Goal: Use online tool/utility: Utilize a website feature to perform a specific function

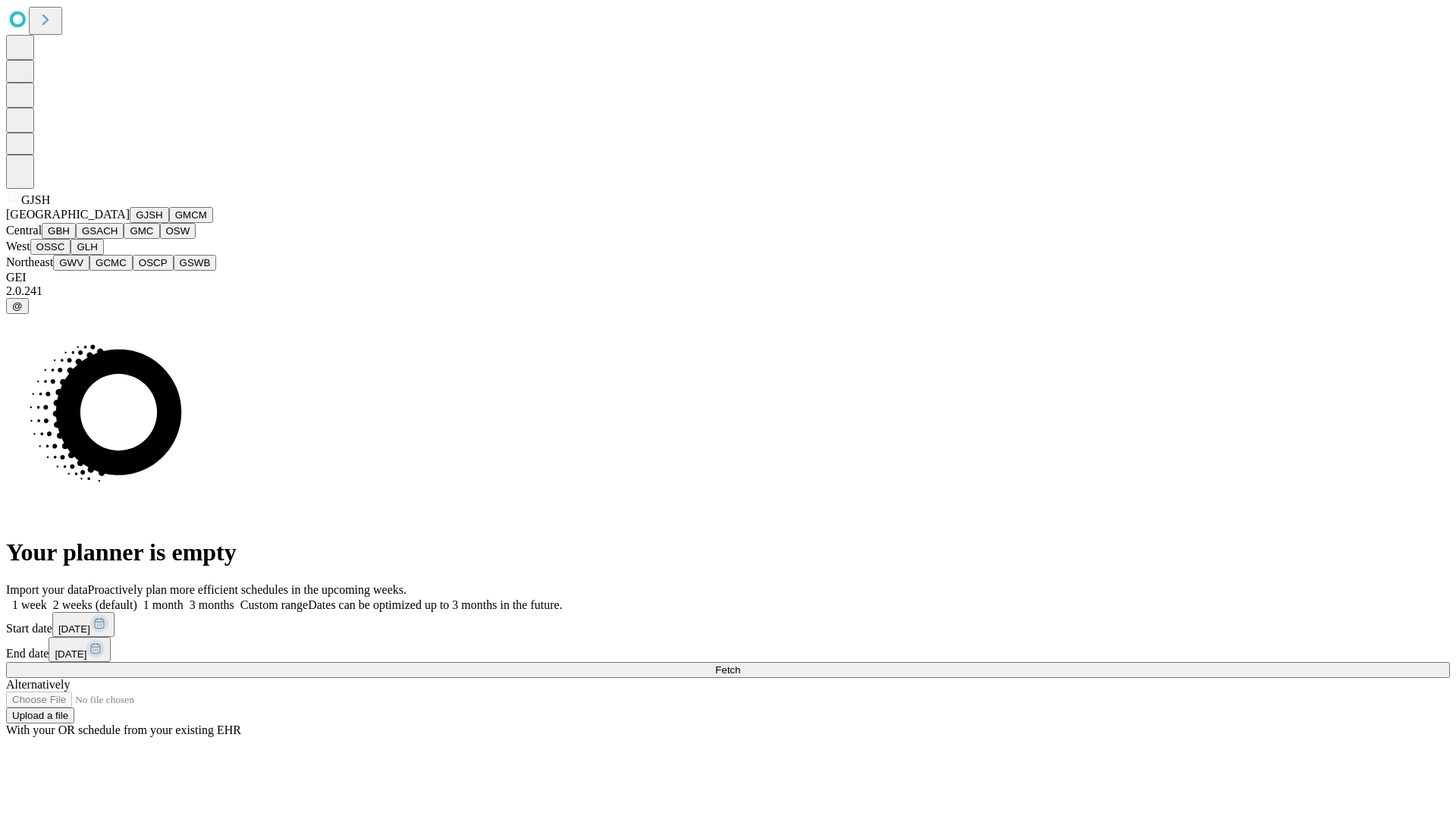
click at [129, 223] on button "GJSH" at bounding box center [149, 214] width 40 height 16
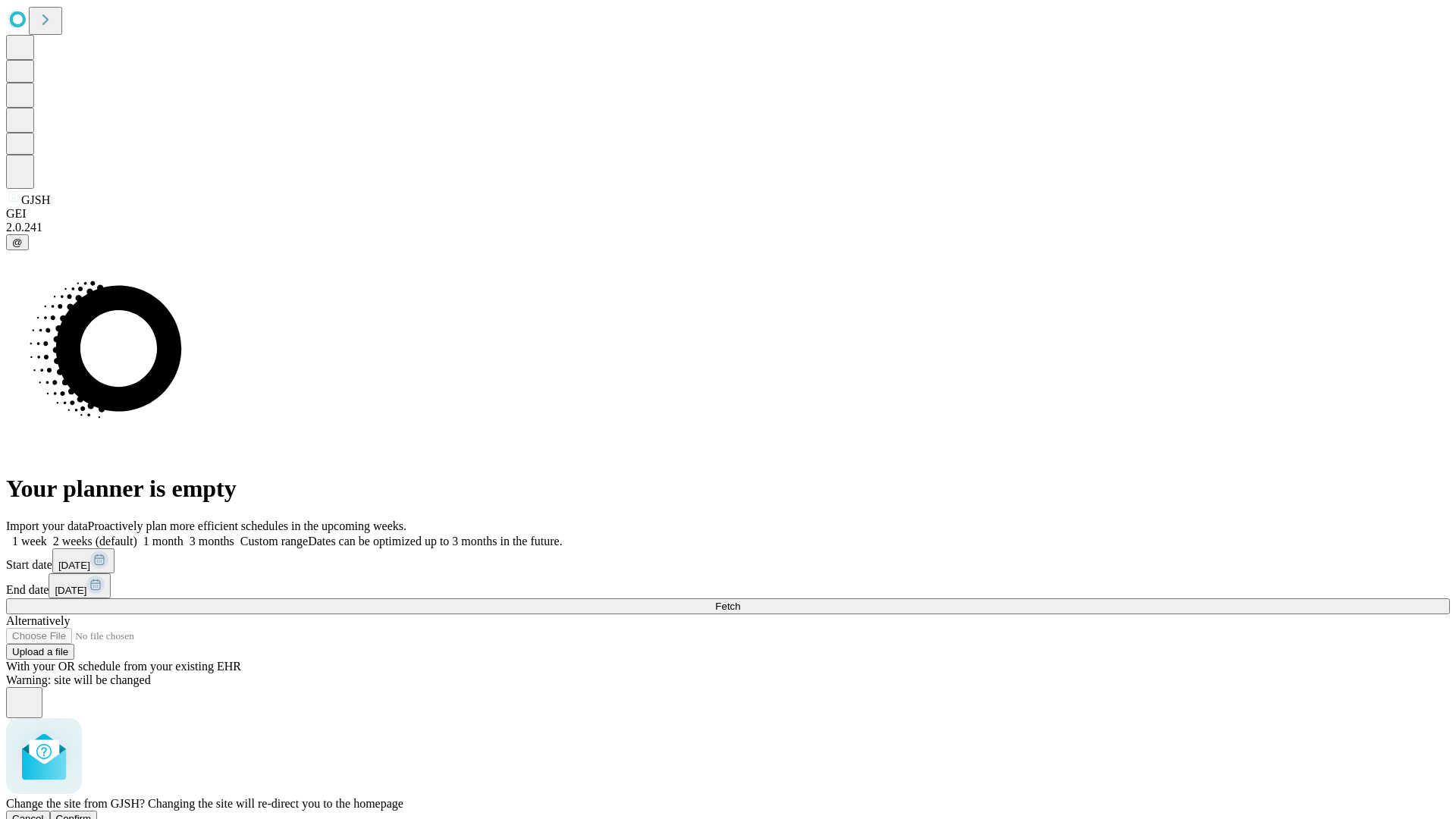
click at [91, 813] on span "Confirm" at bounding box center [73, 819] width 35 height 12
click at [184, 535] on label "1 month" at bounding box center [161, 541] width 46 height 13
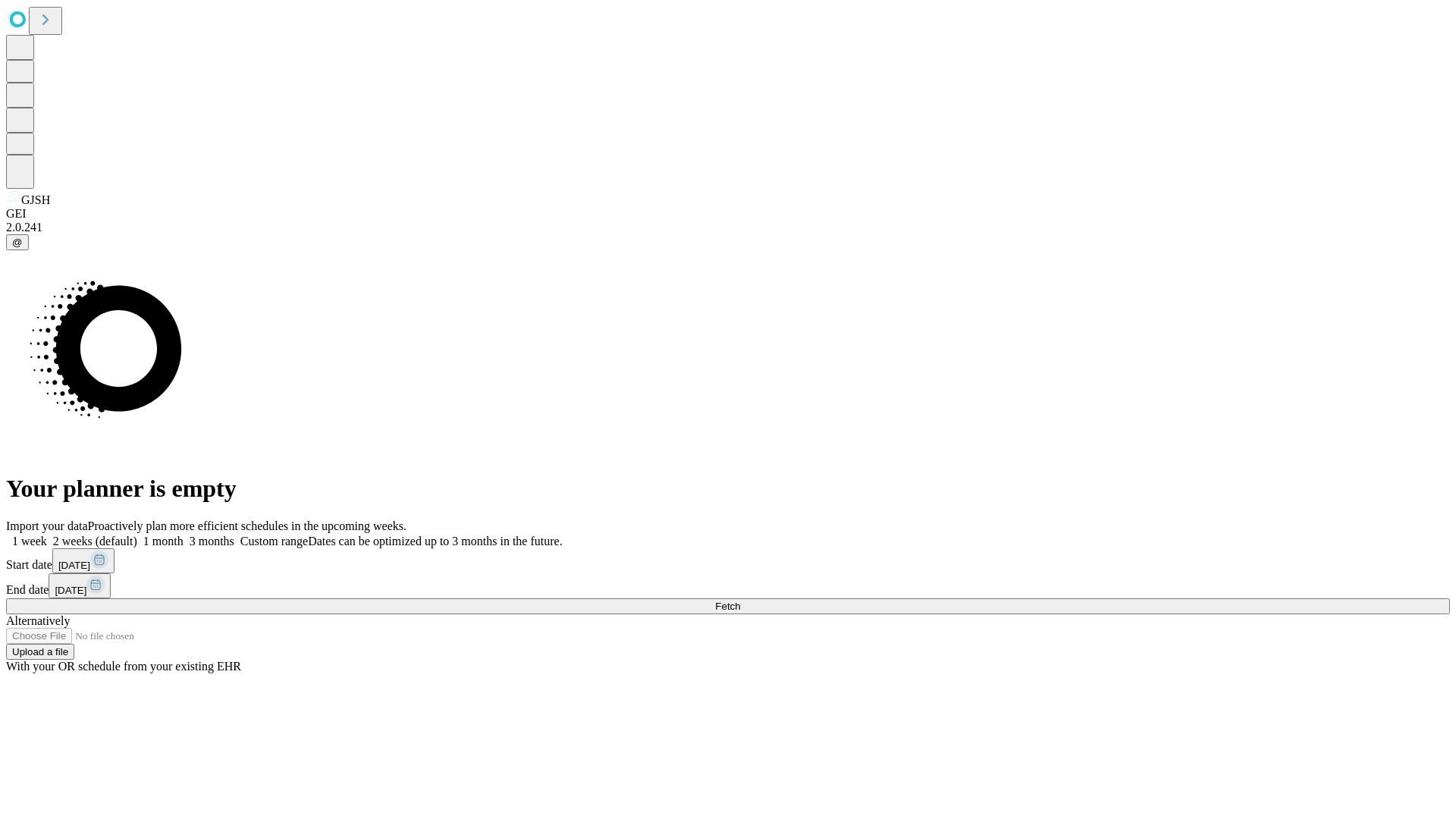
click at [740, 601] on span "Fetch" at bounding box center [727, 606] width 25 height 12
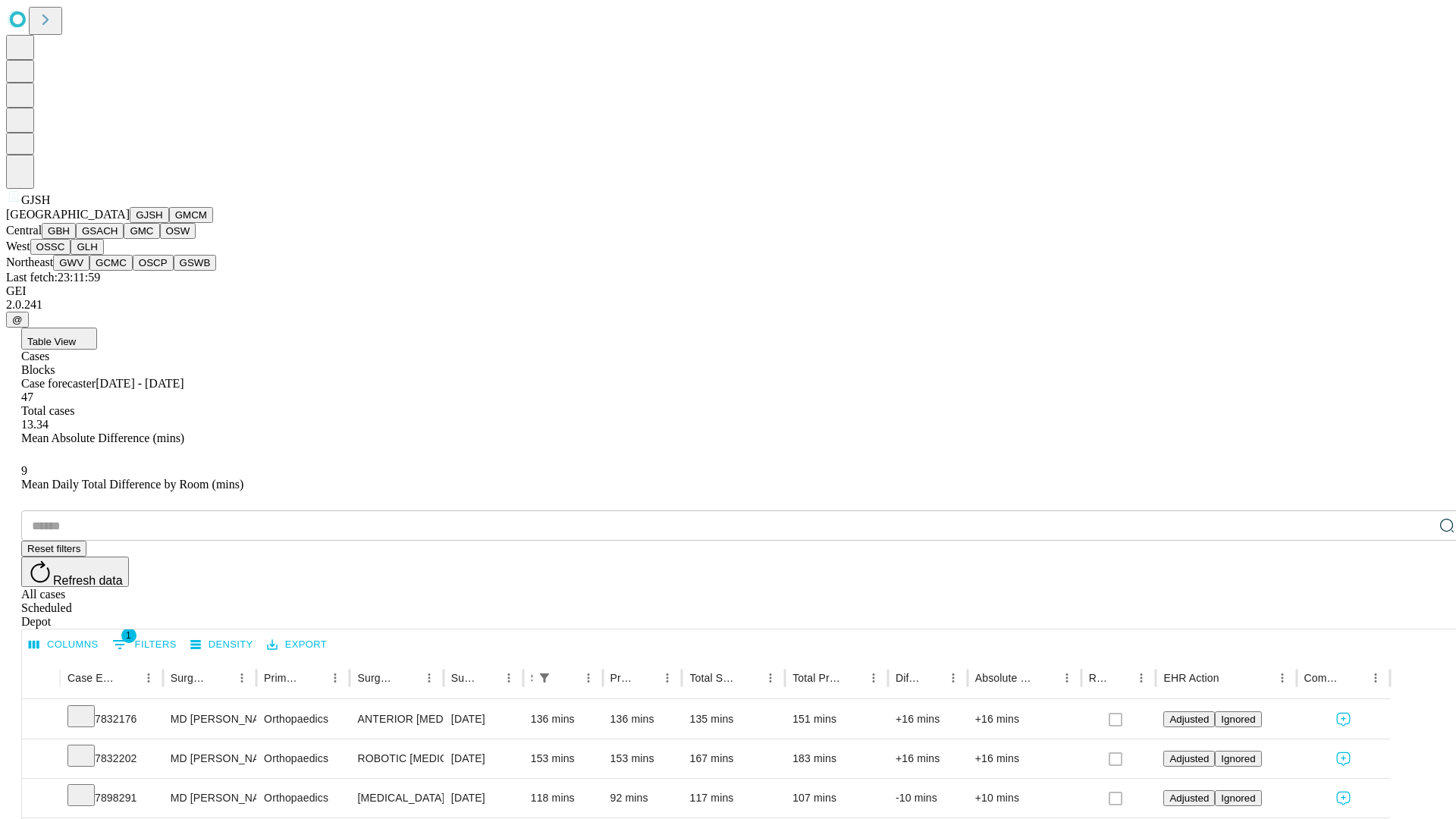
click at [169, 223] on button "GMCM" at bounding box center [190, 214] width 44 height 16
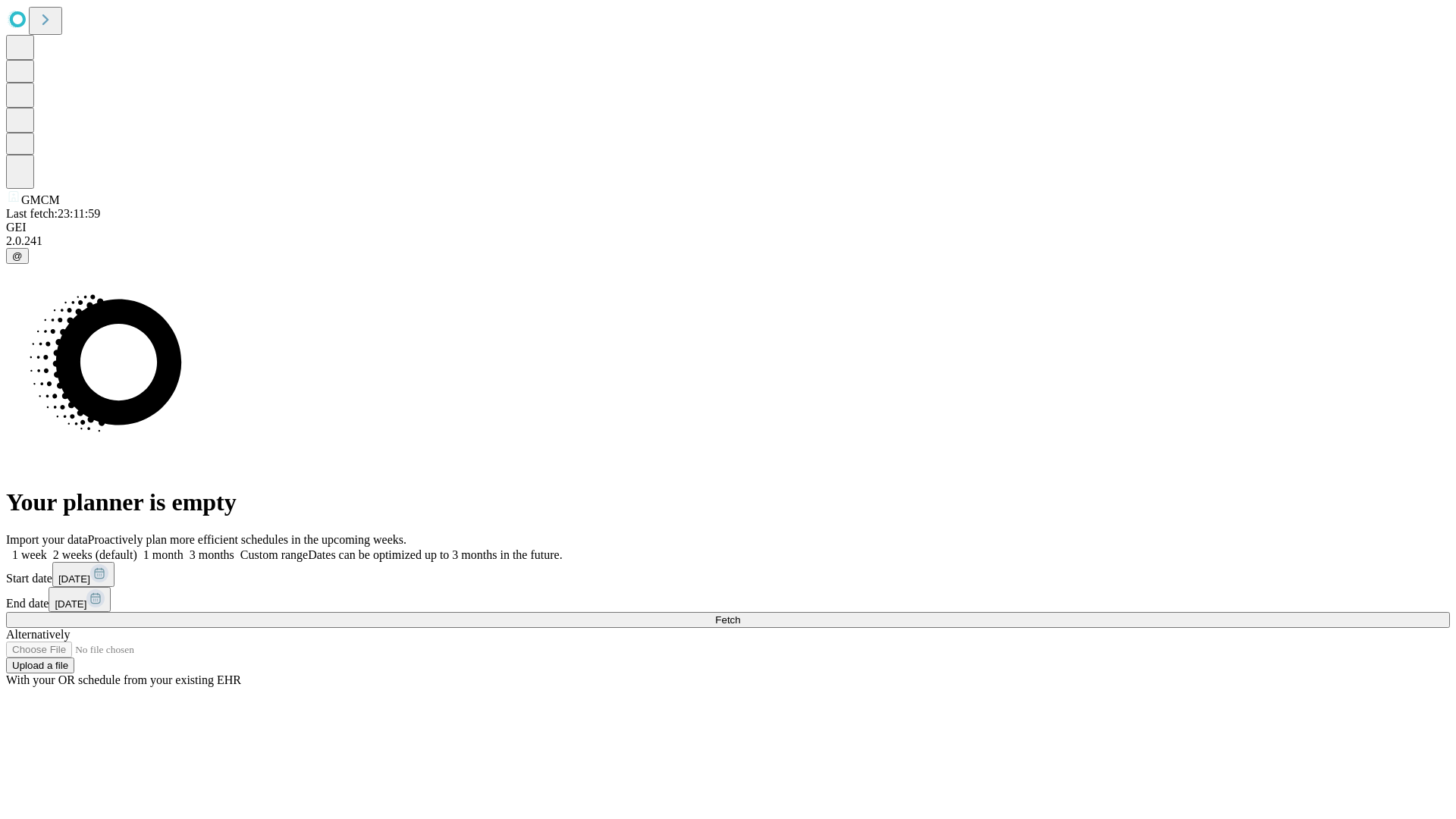
click at [184, 549] on label "1 month" at bounding box center [161, 555] width 46 height 13
click at [740, 615] on span "Fetch" at bounding box center [727, 620] width 25 height 12
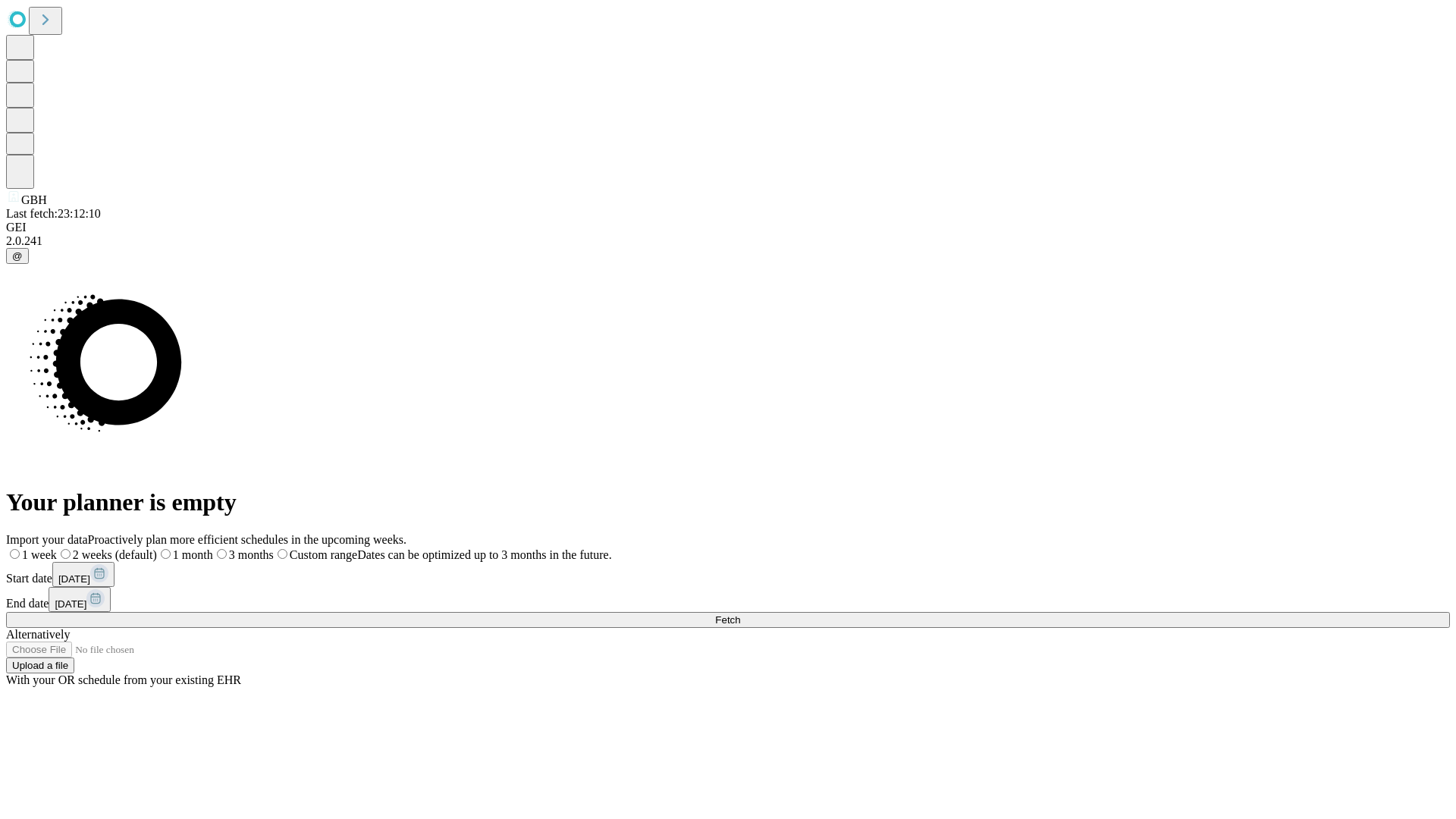
click at [213, 549] on label "1 month" at bounding box center [185, 555] width 56 height 13
click at [740, 615] on span "Fetch" at bounding box center [727, 620] width 25 height 12
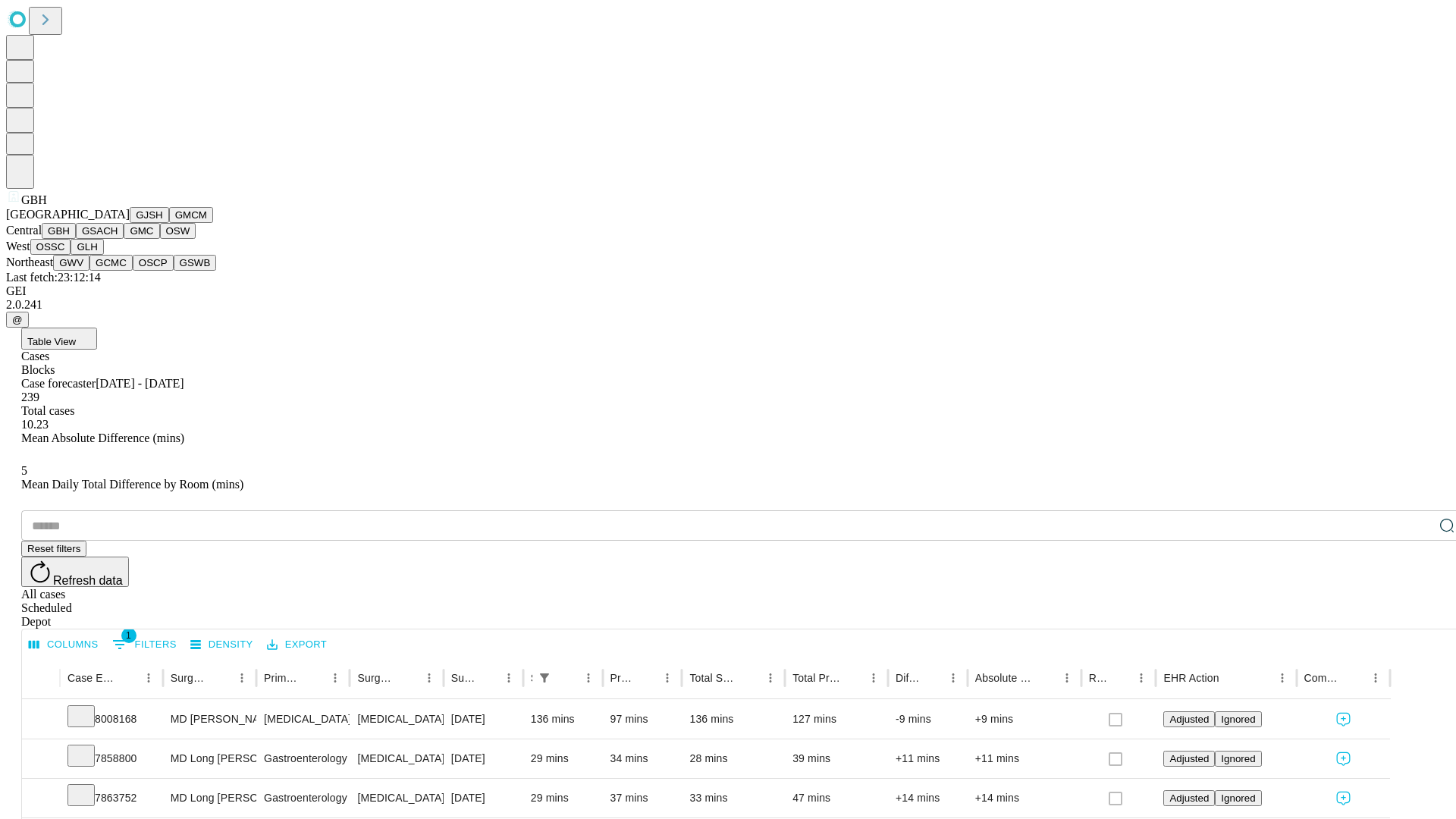
click at [118, 239] on button "GSACH" at bounding box center [100, 231] width 48 height 16
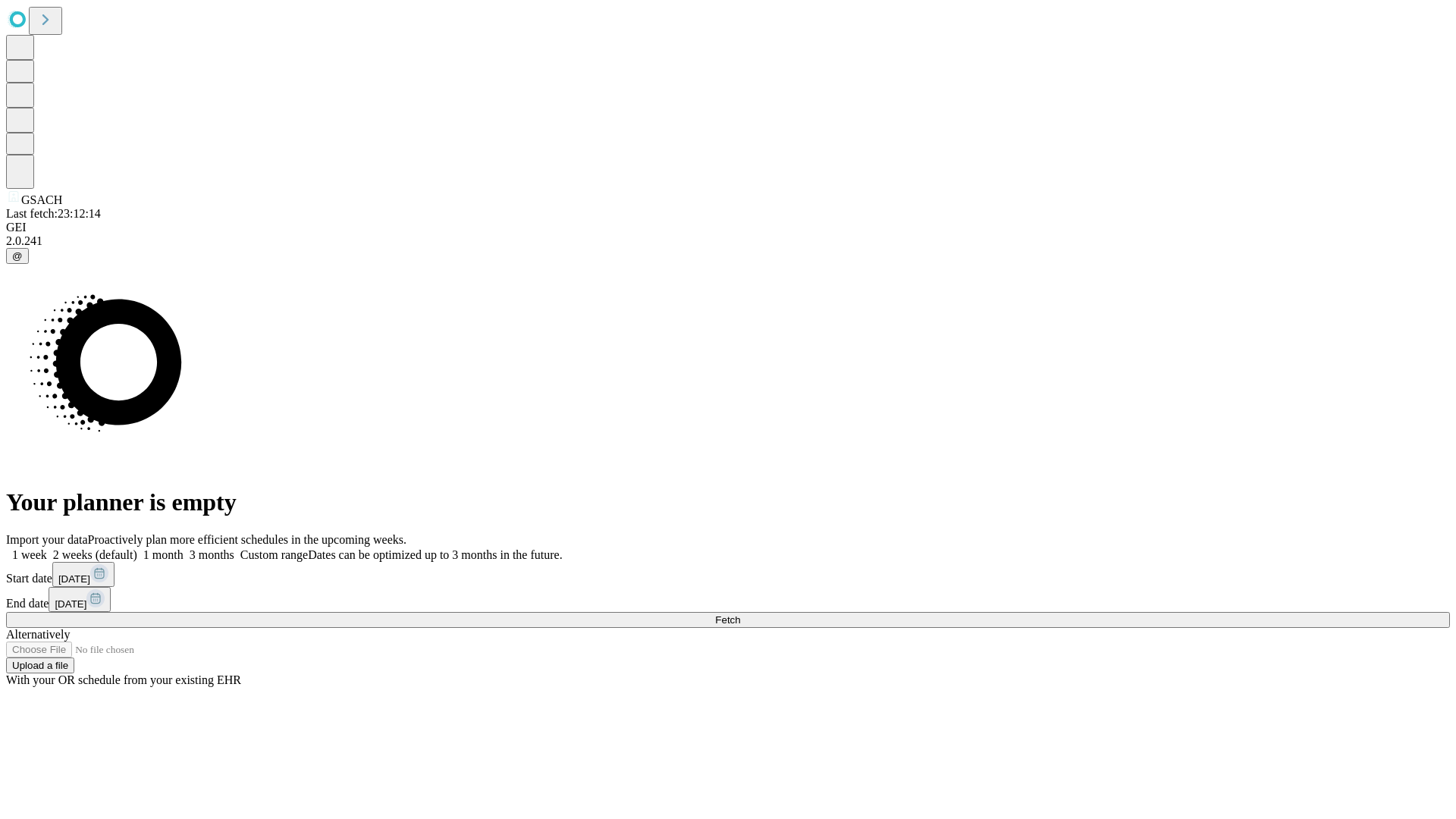
click at [184, 549] on label "1 month" at bounding box center [161, 555] width 46 height 13
click at [740, 615] on span "Fetch" at bounding box center [727, 620] width 25 height 12
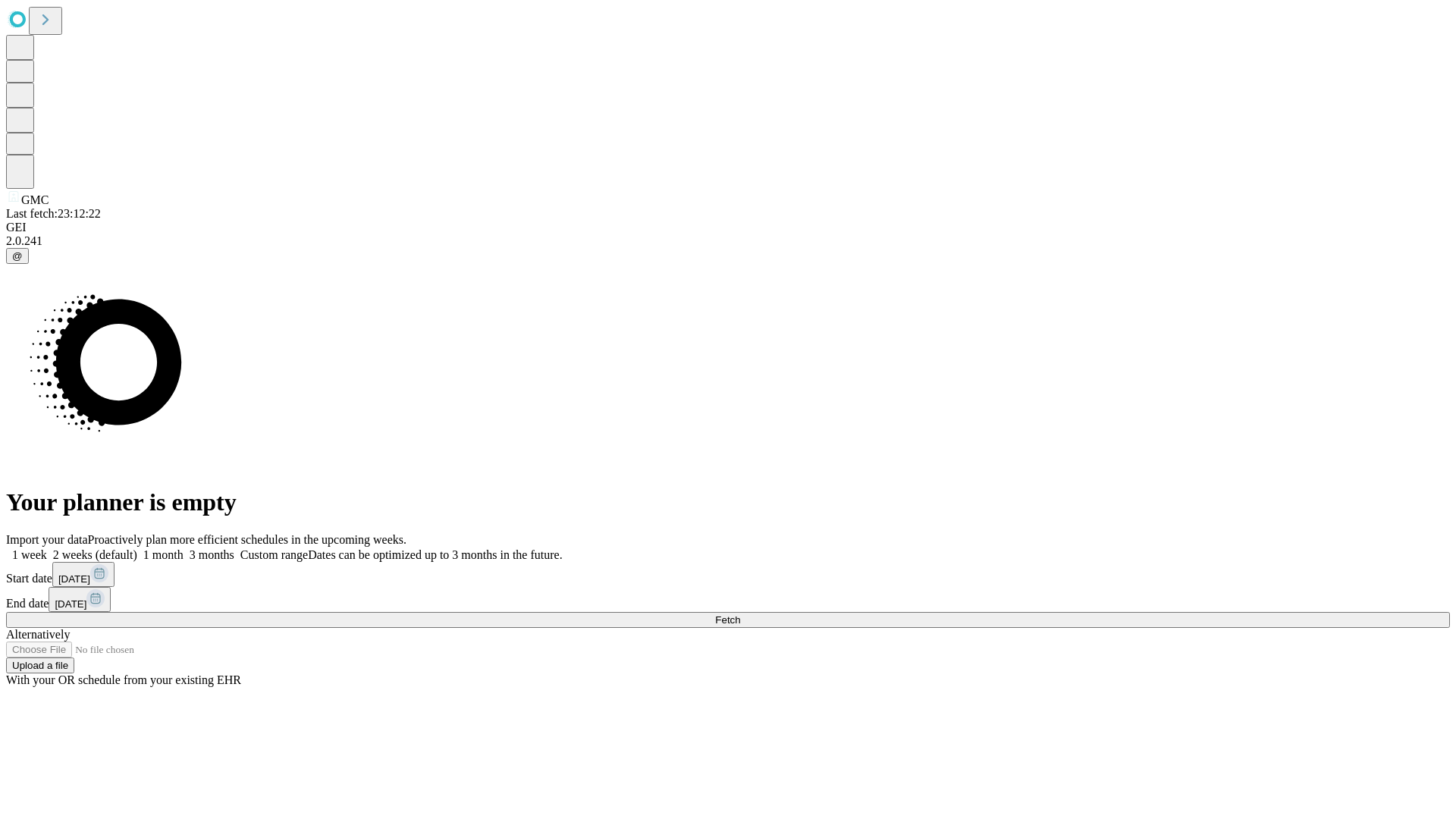
click at [184, 549] on label "1 month" at bounding box center [161, 555] width 46 height 13
click at [740, 615] on span "Fetch" at bounding box center [727, 620] width 25 height 12
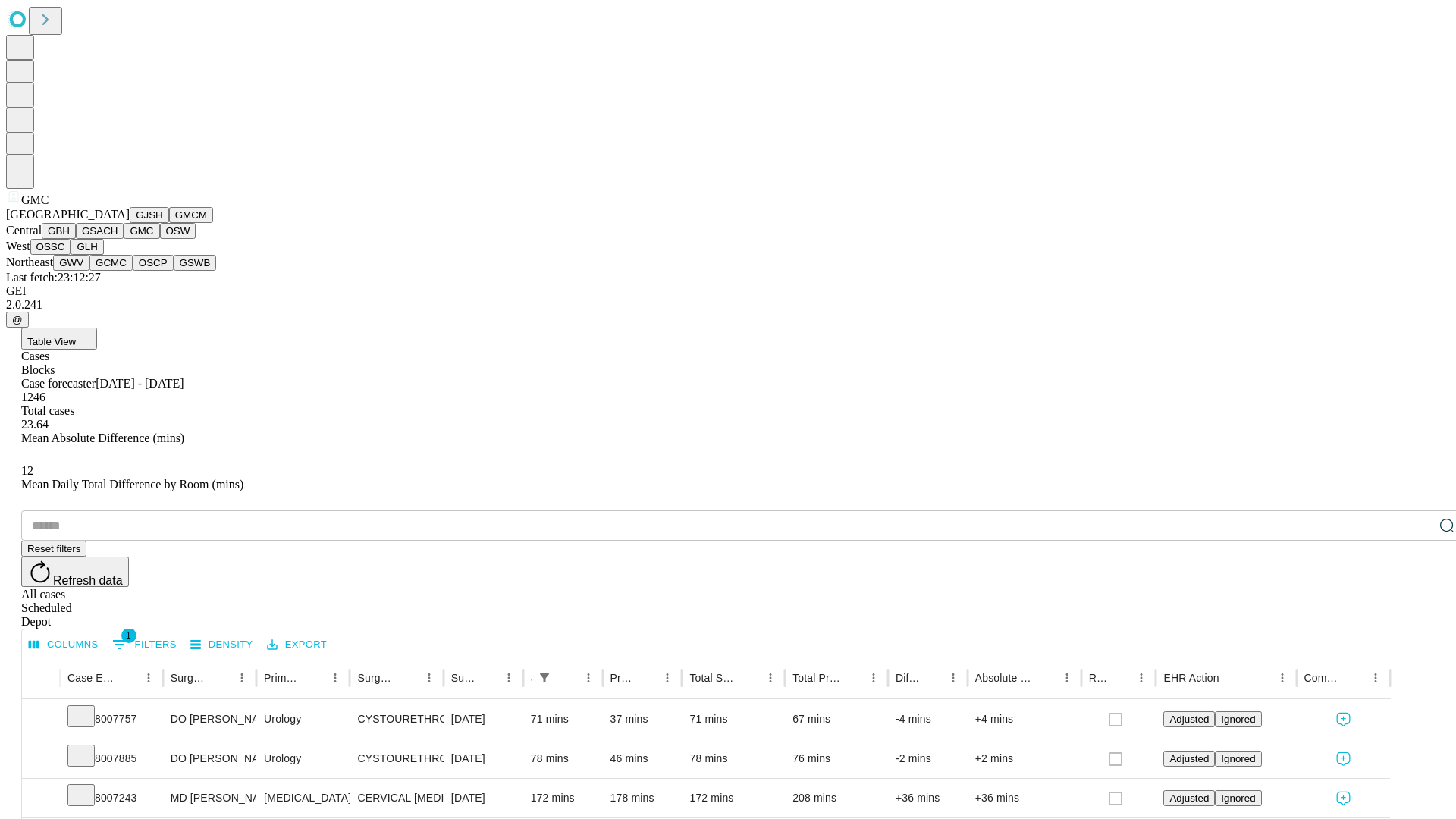
click at [160, 239] on button "OSW" at bounding box center [178, 231] width 36 height 16
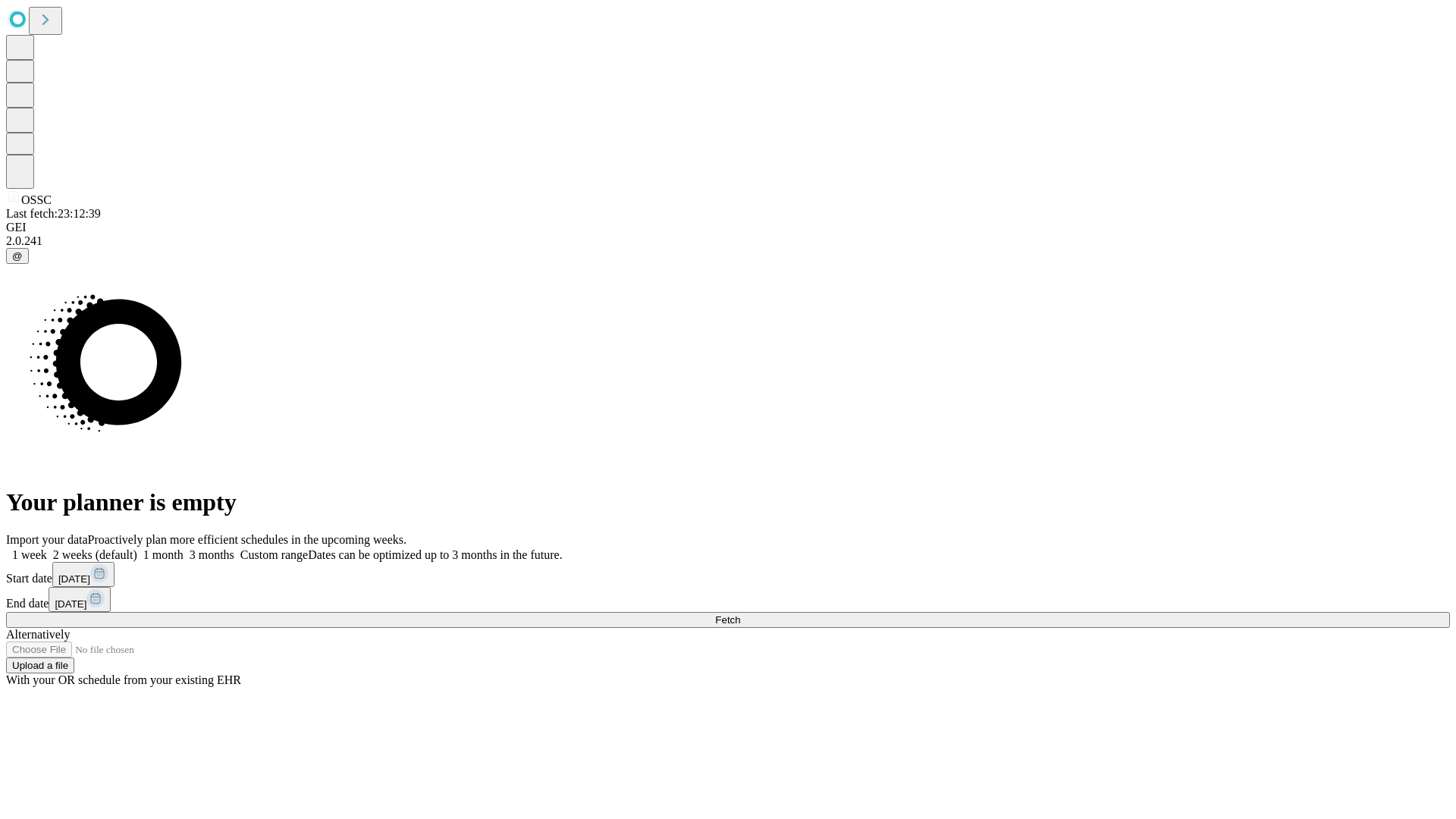
click at [184, 549] on label "1 month" at bounding box center [161, 555] width 46 height 13
click at [740, 615] on span "Fetch" at bounding box center [727, 620] width 25 height 12
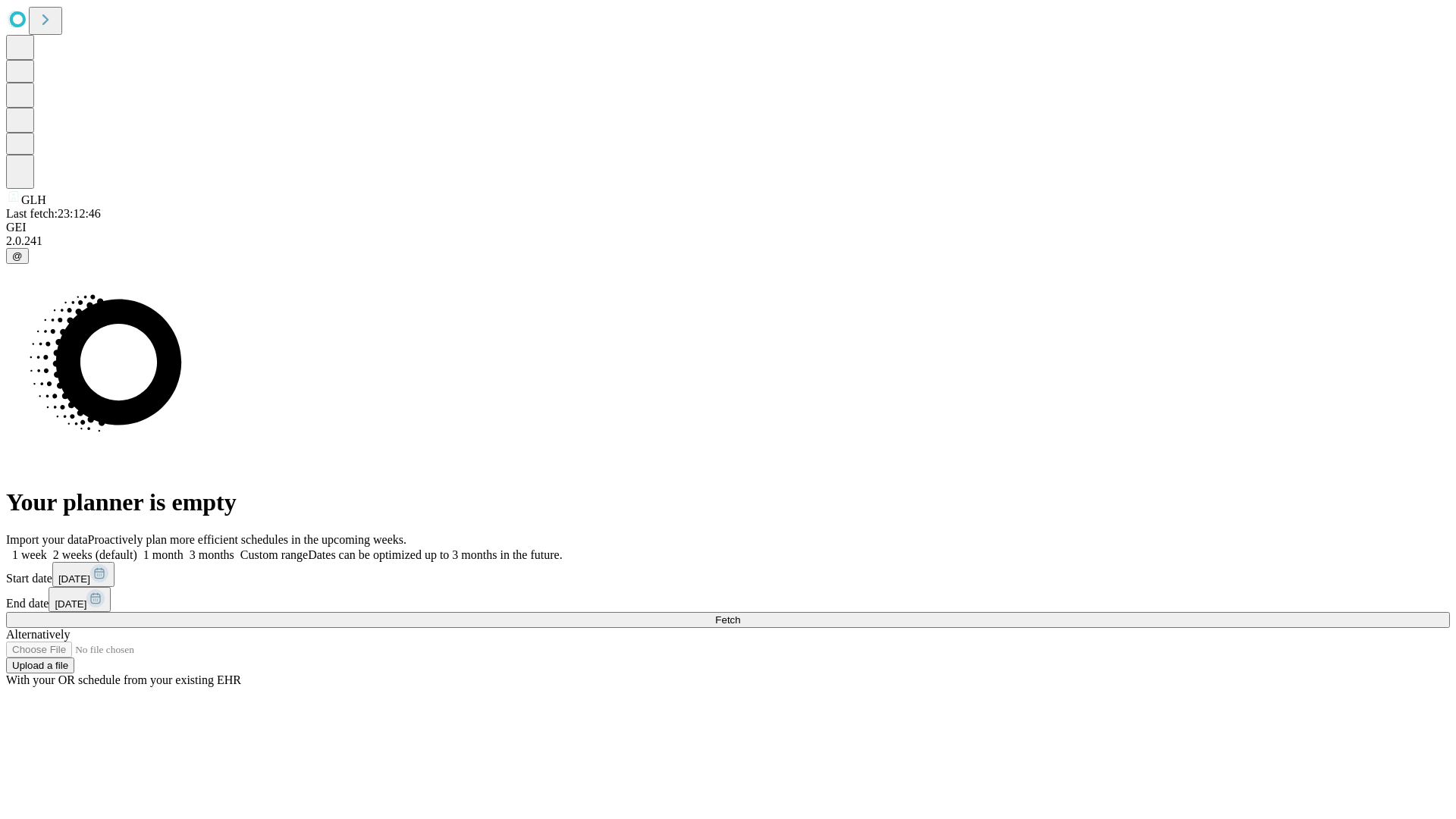
click at [184, 549] on label "1 month" at bounding box center [161, 555] width 46 height 13
click at [740, 615] on span "Fetch" at bounding box center [727, 620] width 25 height 12
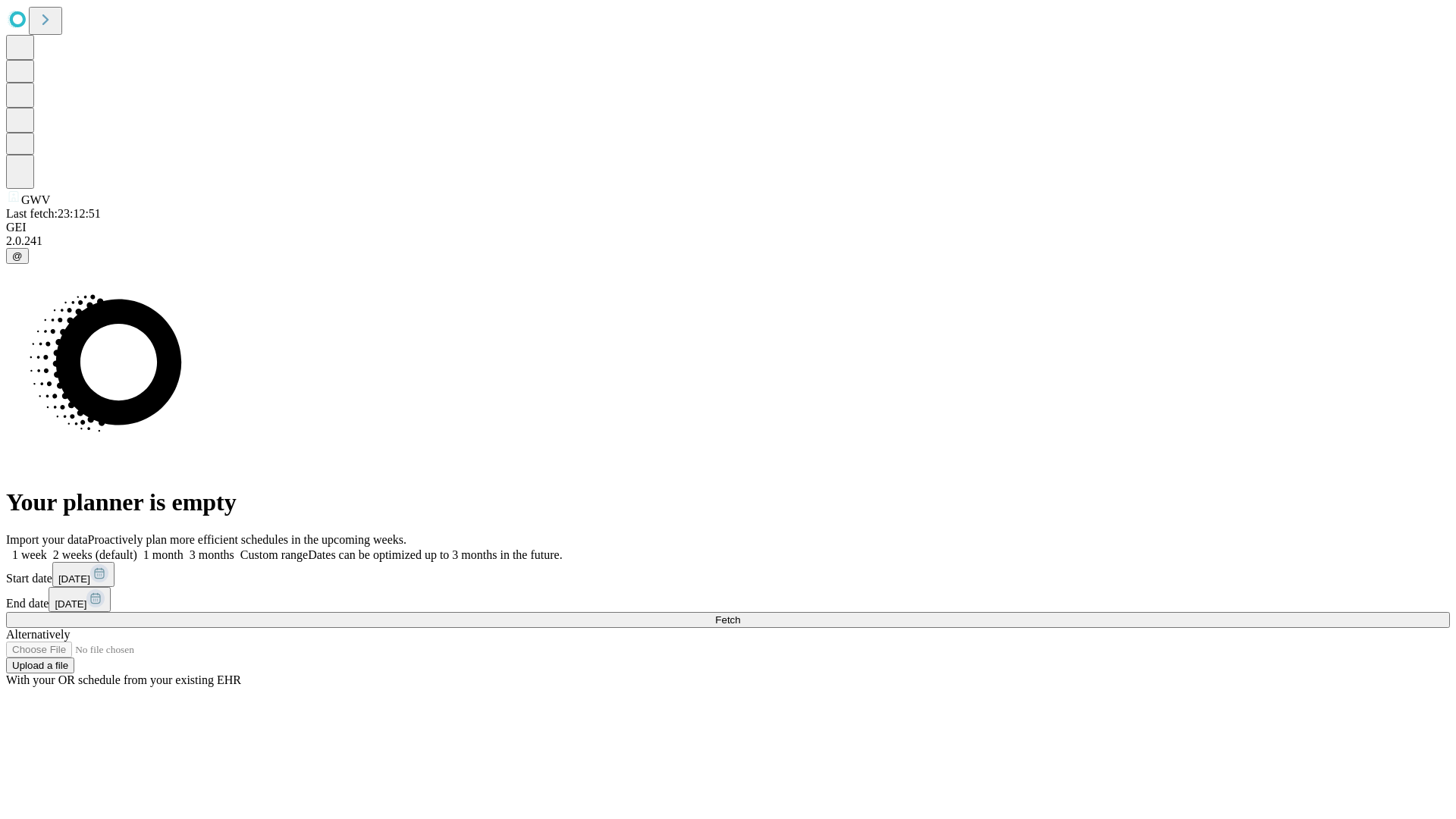
click at [740, 615] on span "Fetch" at bounding box center [727, 620] width 25 height 12
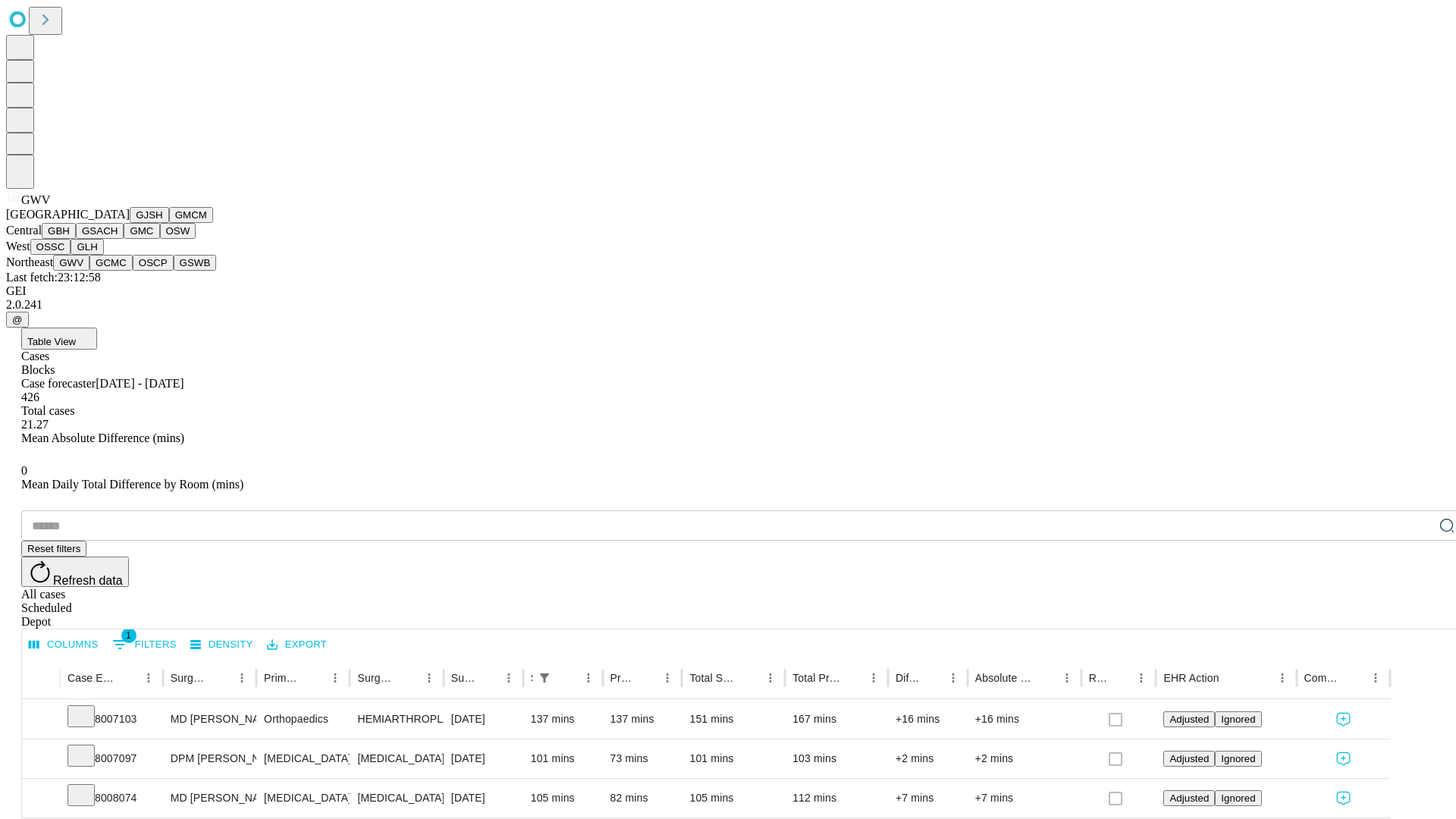
click at [118, 271] on button "GCMC" at bounding box center [111, 262] width 43 height 16
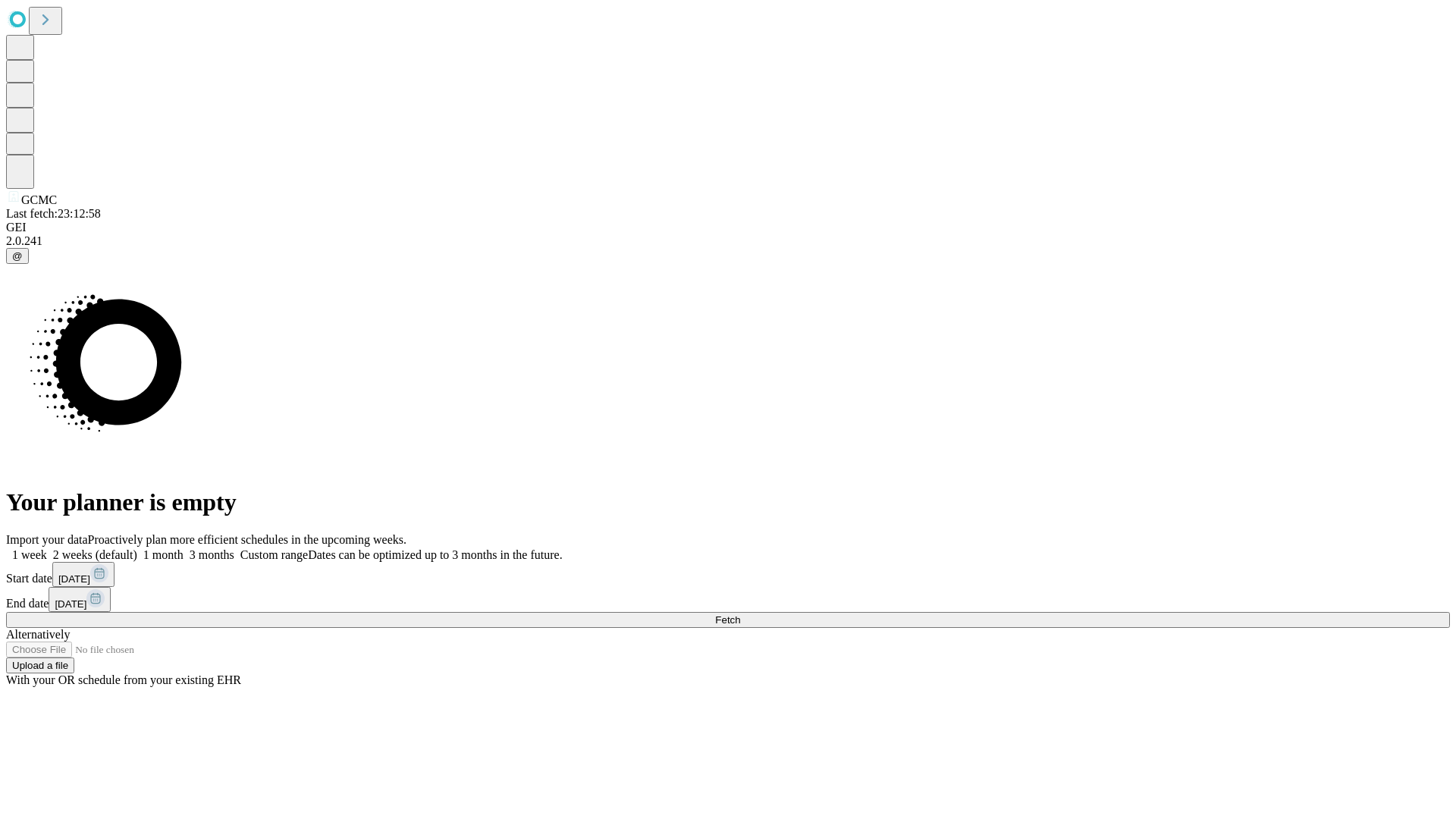
click at [184, 549] on label "1 month" at bounding box center [161, 555] width 46 height 13
click at [740, 615] on span "Fetch" at bounding box center [727, 620] width 25 height 12
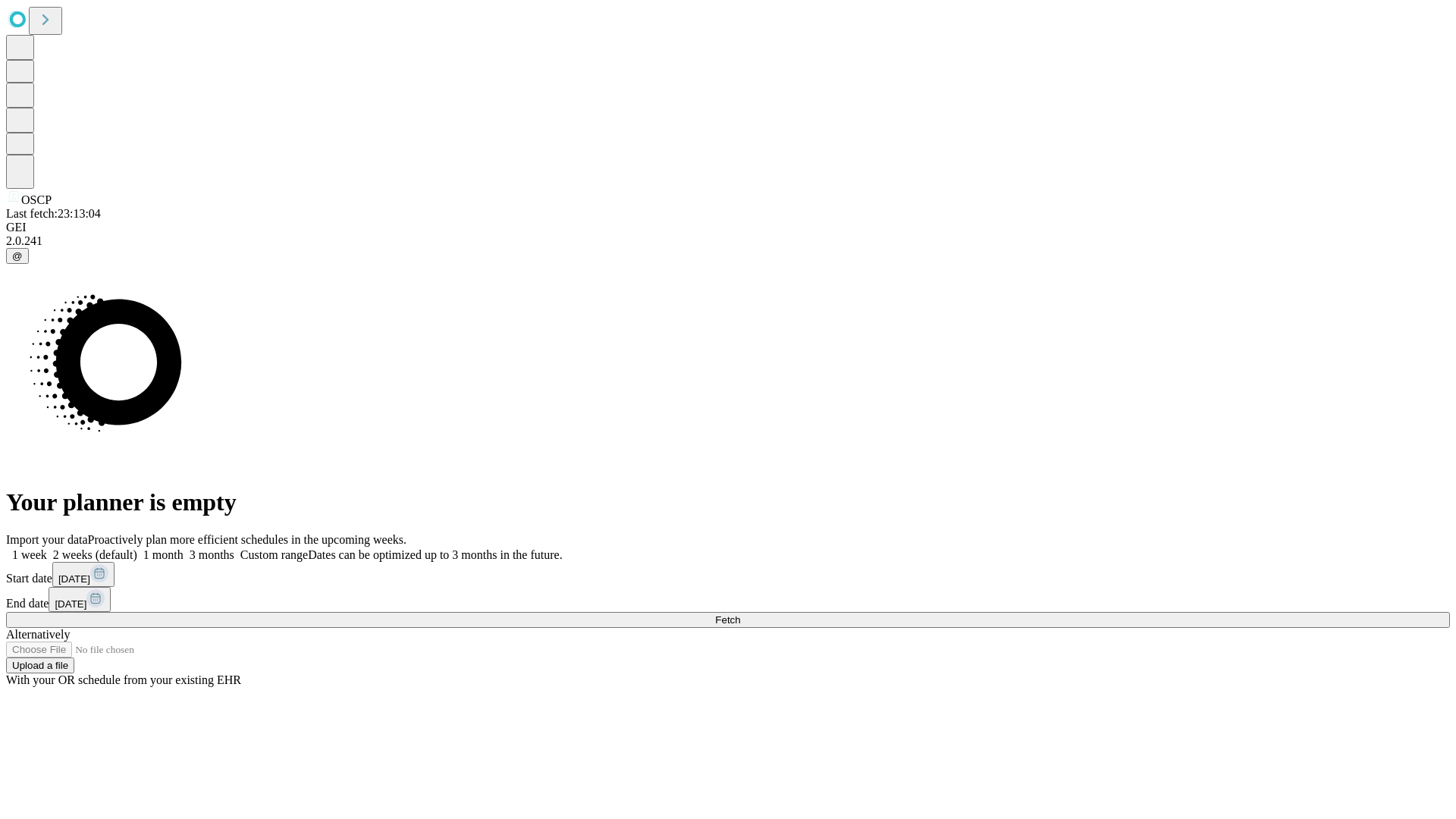
click at [184, 549] on label "1 month" at bounding box center [161, 555] width 46 height 13
click at [740, 615] on span "Fetch" at bounding box center [727, 620] width 25 height 12
